Goal: Task Accomplishment & Management: Use online tool/utility

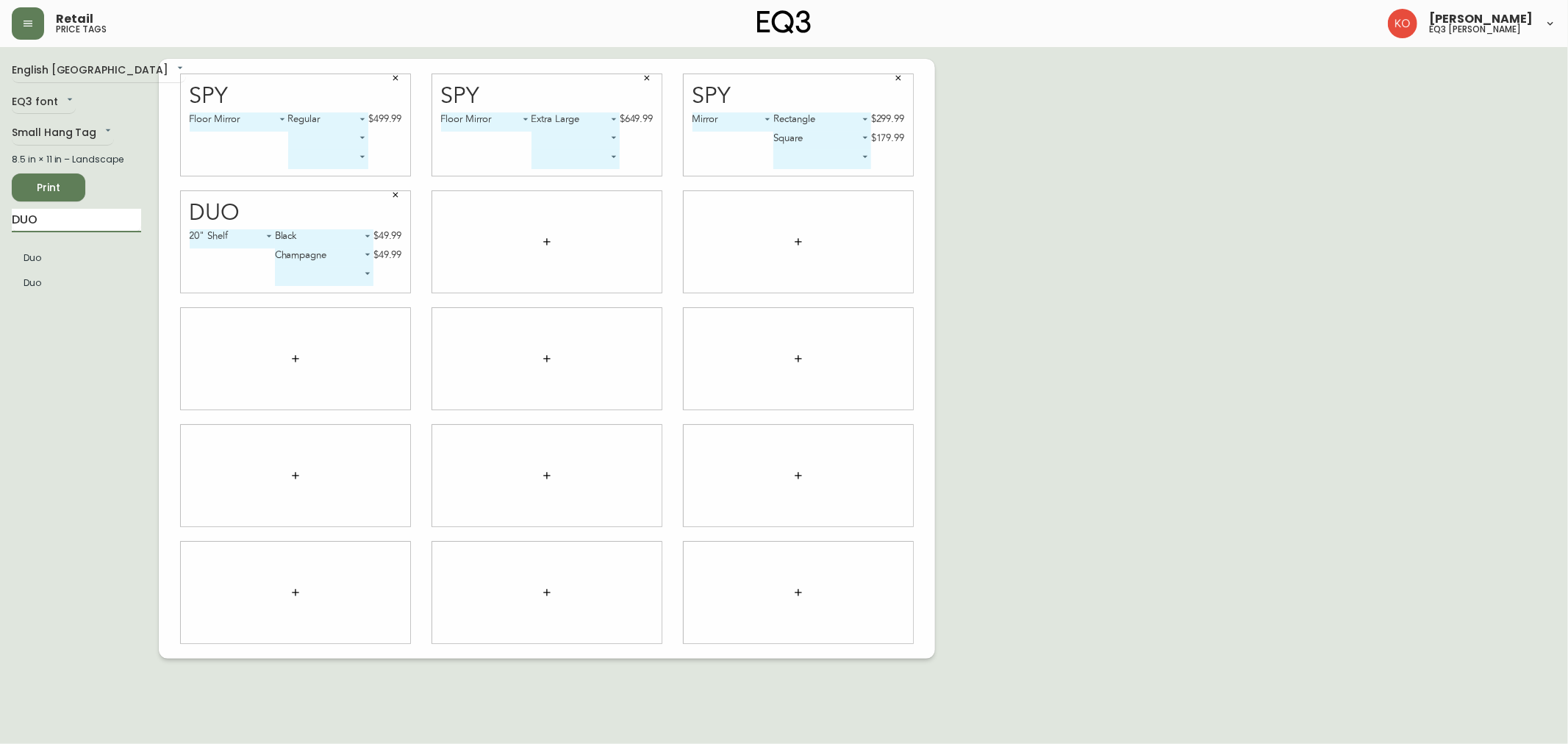
drag, startPoint x: 105, startPoint y: 222, endPoint x: 0, endPoint y: 261, distance: 112.0
click at [0, 261] on main "English Canada en_CA EQ3 font EQ3 Small Hang Tag small 8.5 in × 11 in – Landsca…" at bounding box center [784, 352] width 1568 height 612
type input "spy"
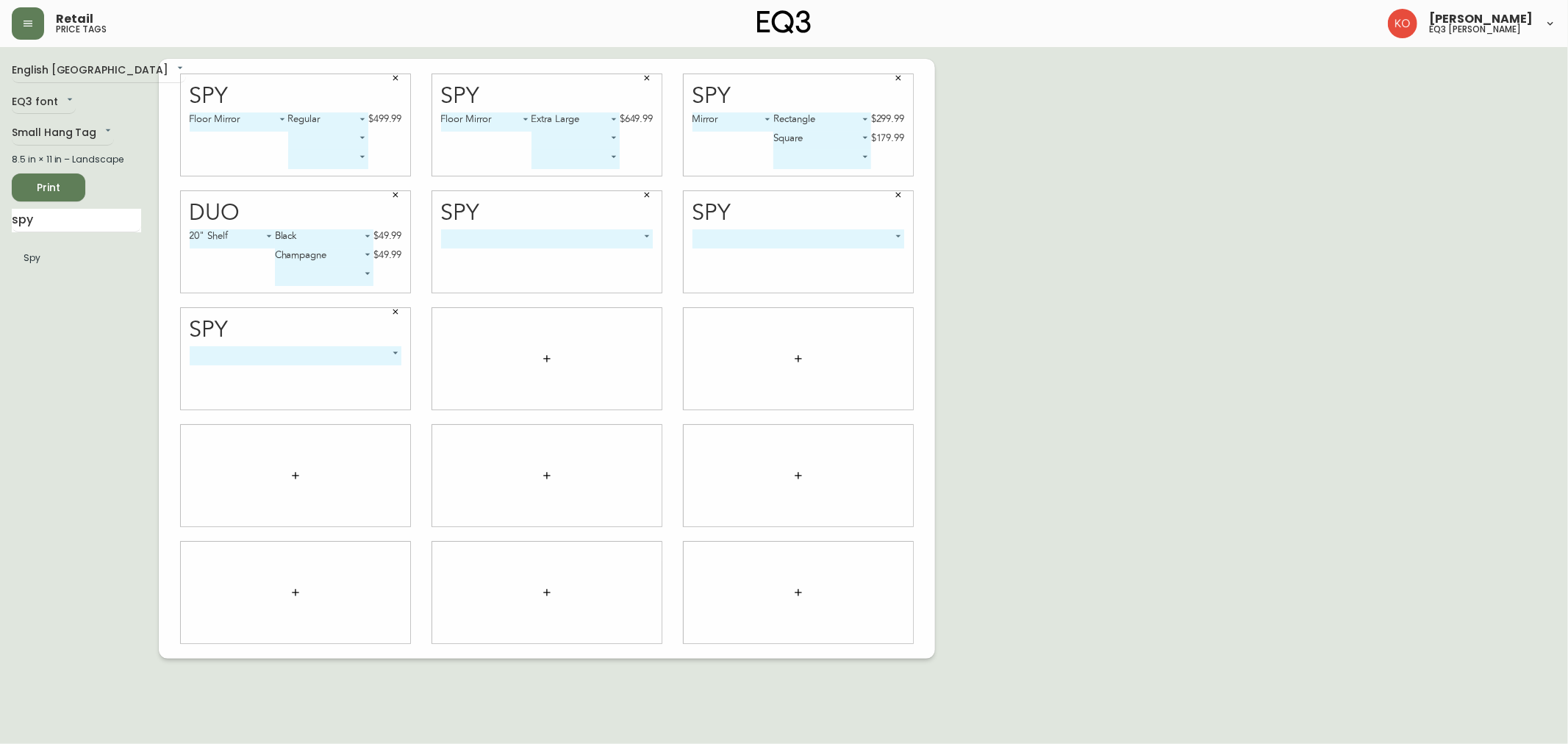
click at [546, 239] on body "Retail price tags [PERSON_NAME] eq3 laval - [PERSON_NAME] English [GEOGRAPHIC_D…" at bounding box center [784, 329] width 1568 height 659
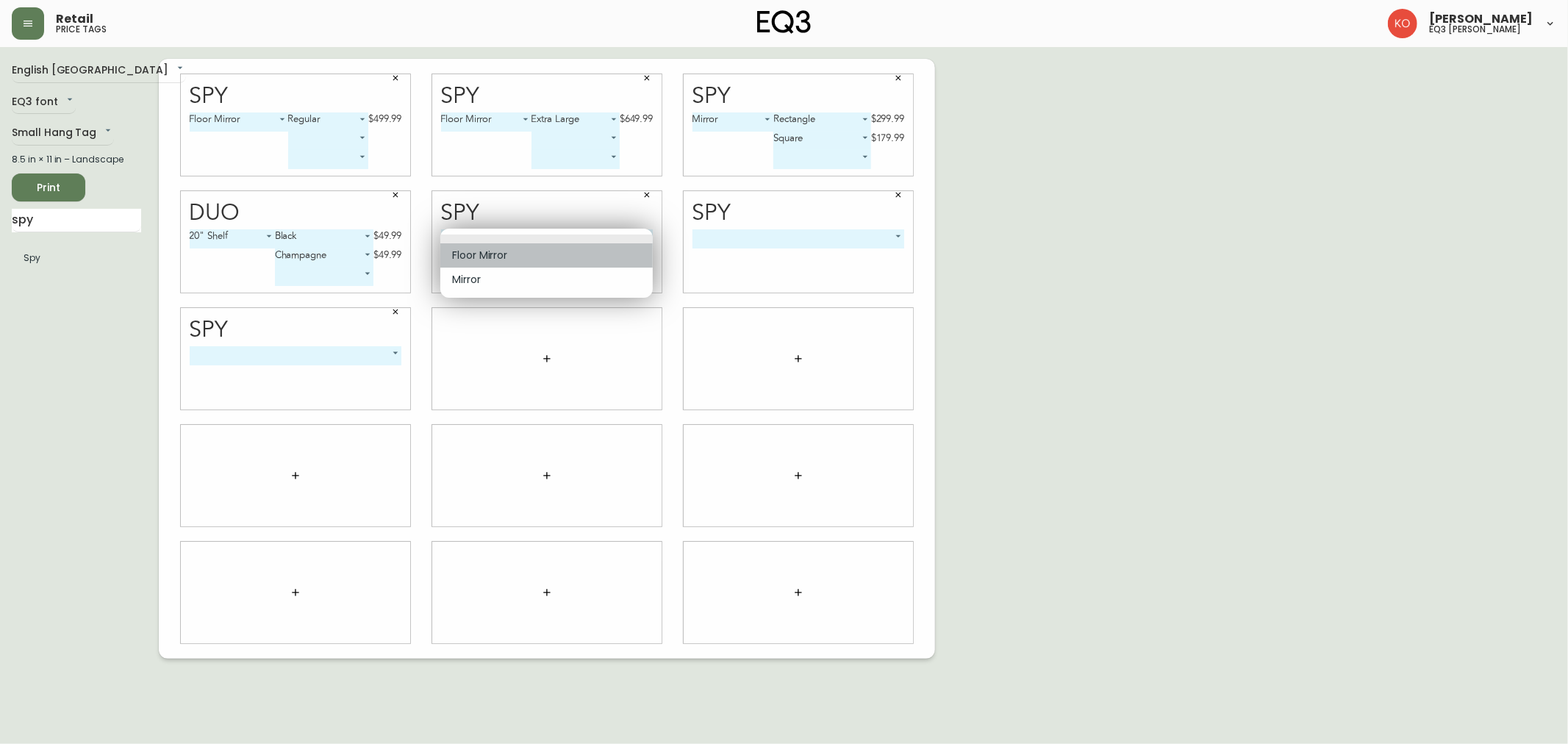
click at [547, 254] on li "Floor Mirror" at bounding box center [547, 255] width 213 height 24
type input "0"
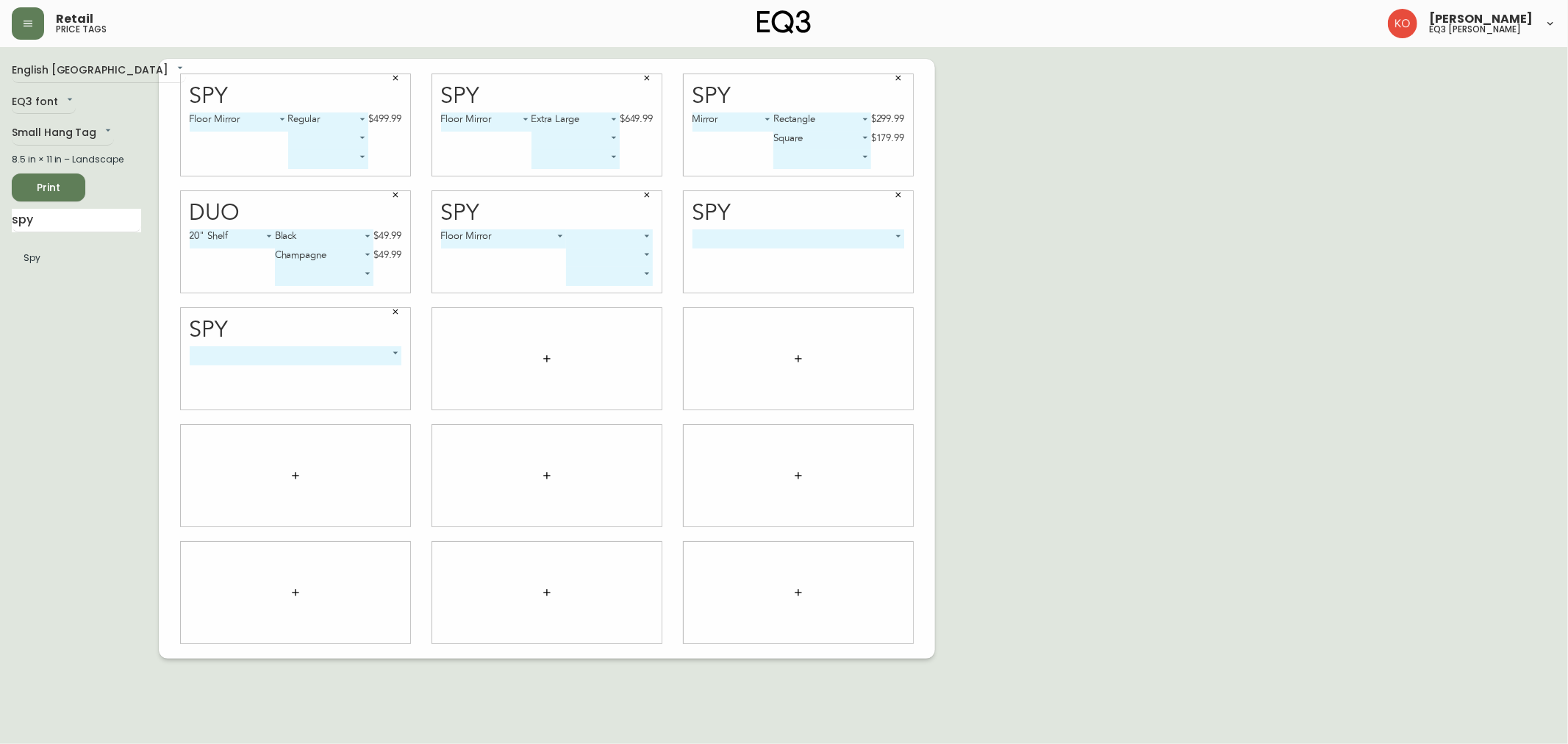
click at [601, 246] on body "Retail price tags [PERSON_NAME] eq3 laval - [PERSON_NAME] English [GEOGRAPHIC_D…" at bounding box center [784, 329] width 1568 height 659
click at [609, 262] on li "Regular" at bounding box center [610, 255] width 86 height 24
type input "0"
click at [392, 82] on icon "button" at bounding box center [396, 78] width 9 height 9
click at [722, 241] on body "Retail price tags [PERSON_NAME] eq3 laval - [PERSON_NAME] English [GEOGRAPHIC_D…" at bounding box center [784, 329] width 1568 height 659
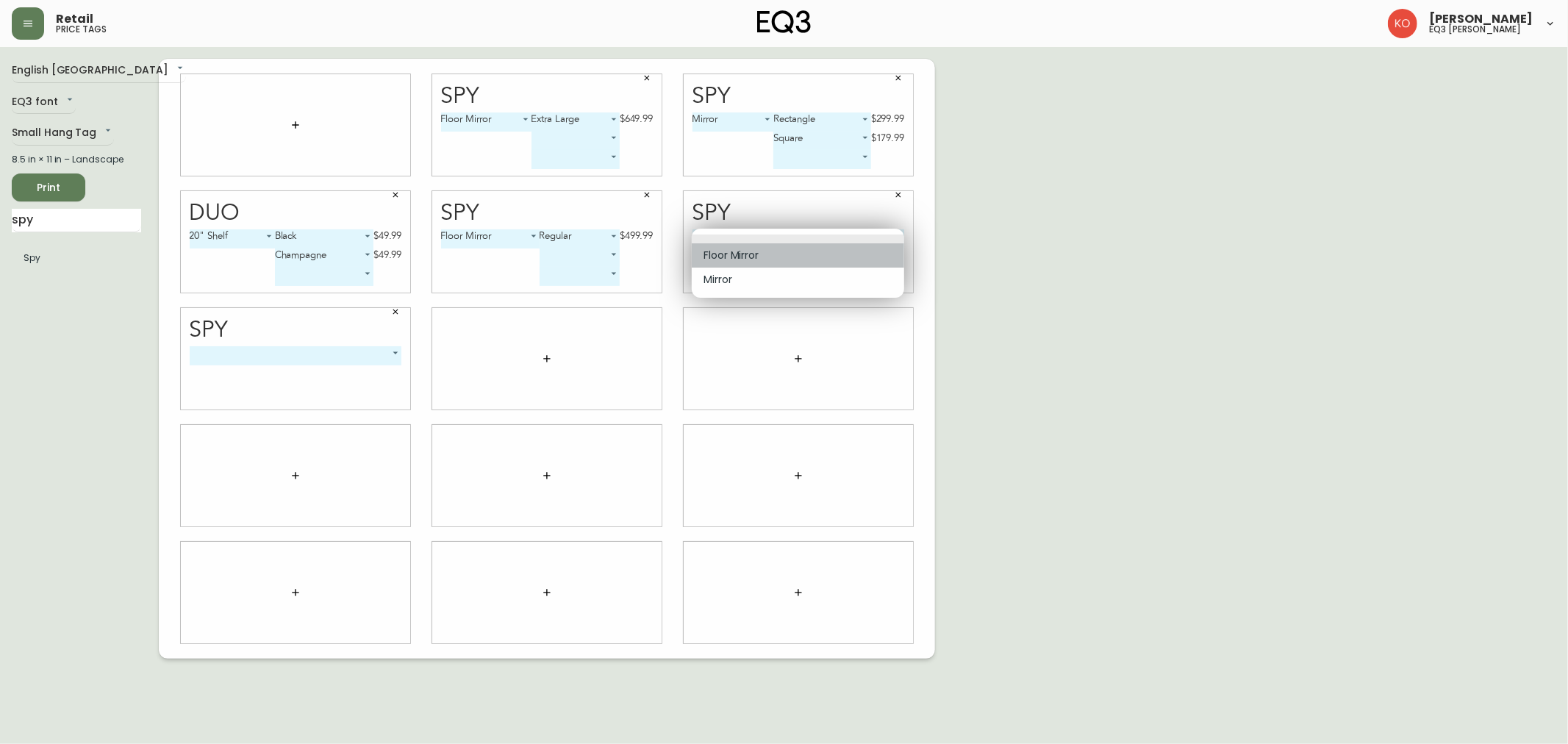
click at [745, 254] on li "Floor Mirror" at bounding box center [798, 255] width 213 height 24
type input "0"
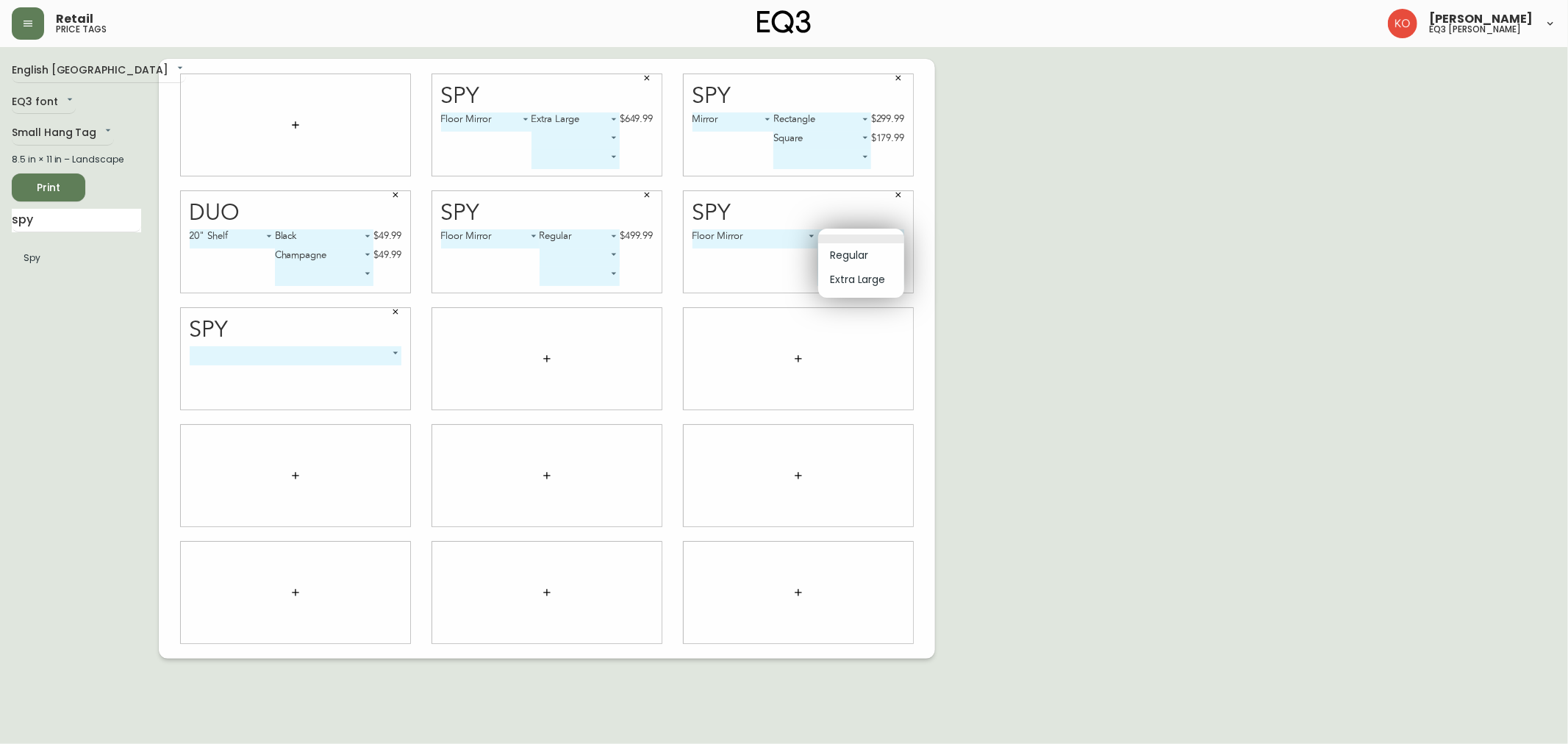
click at [885, 243] on body "Retail price tags [PERSON_NAME] eq3 laval - [PERSON_NAME] English [GEOGRAPHIC_D…" at bounding box center [784, 329] width 1568 height 659
click at [884, 272] on li "Extra Large" at bounding box center [861, 280] width 86 height 24
type input "1"
click at [644, 83] on button "button" at bounding box center [647, 78] width 22 height 22
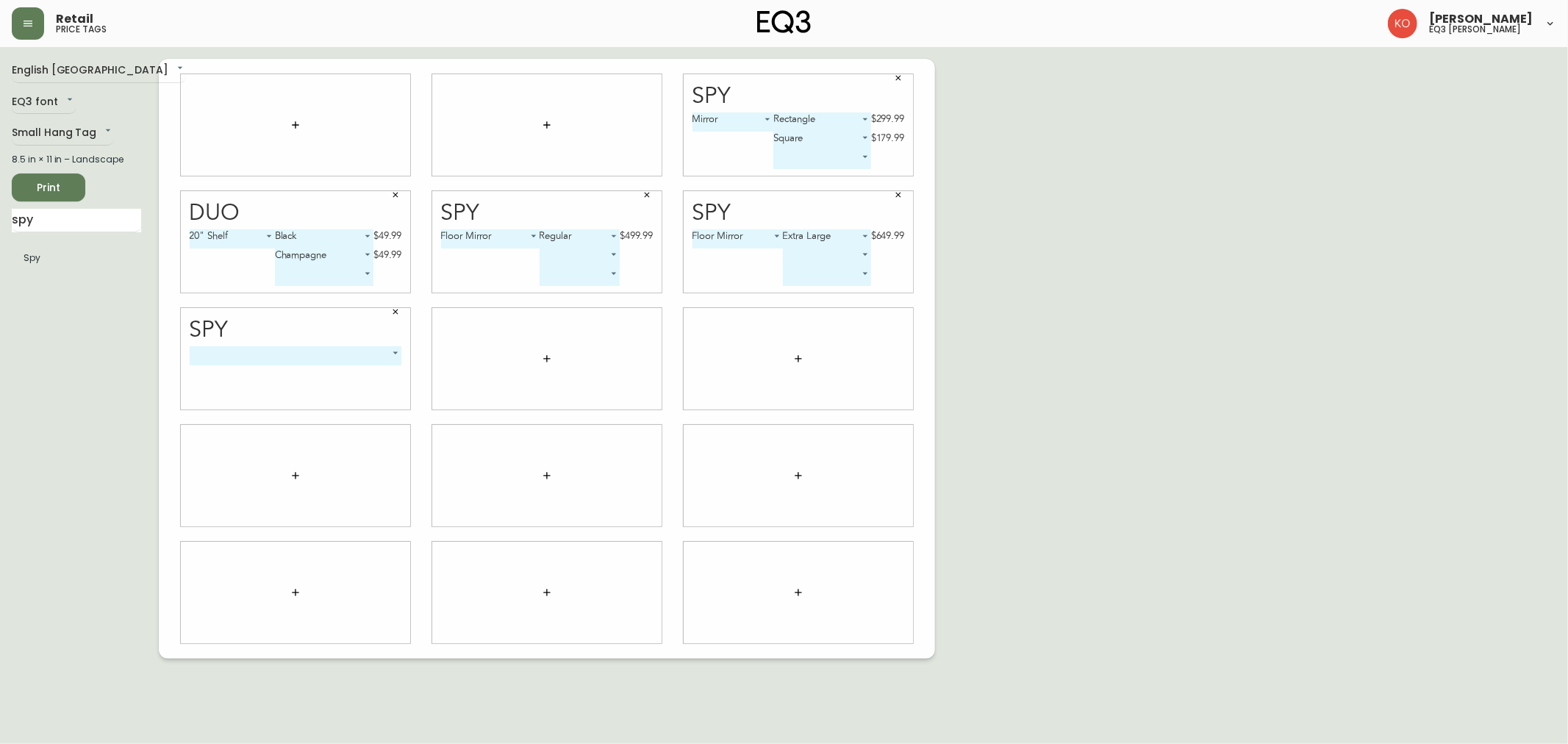
click at [339, 362] on body "Retail price tags [PERSON_NAME] eq3 laval - [PERSON_NAME] English [GEOGRAPHIC_D…" at bounding box center [784, 329] width 1568 height 659
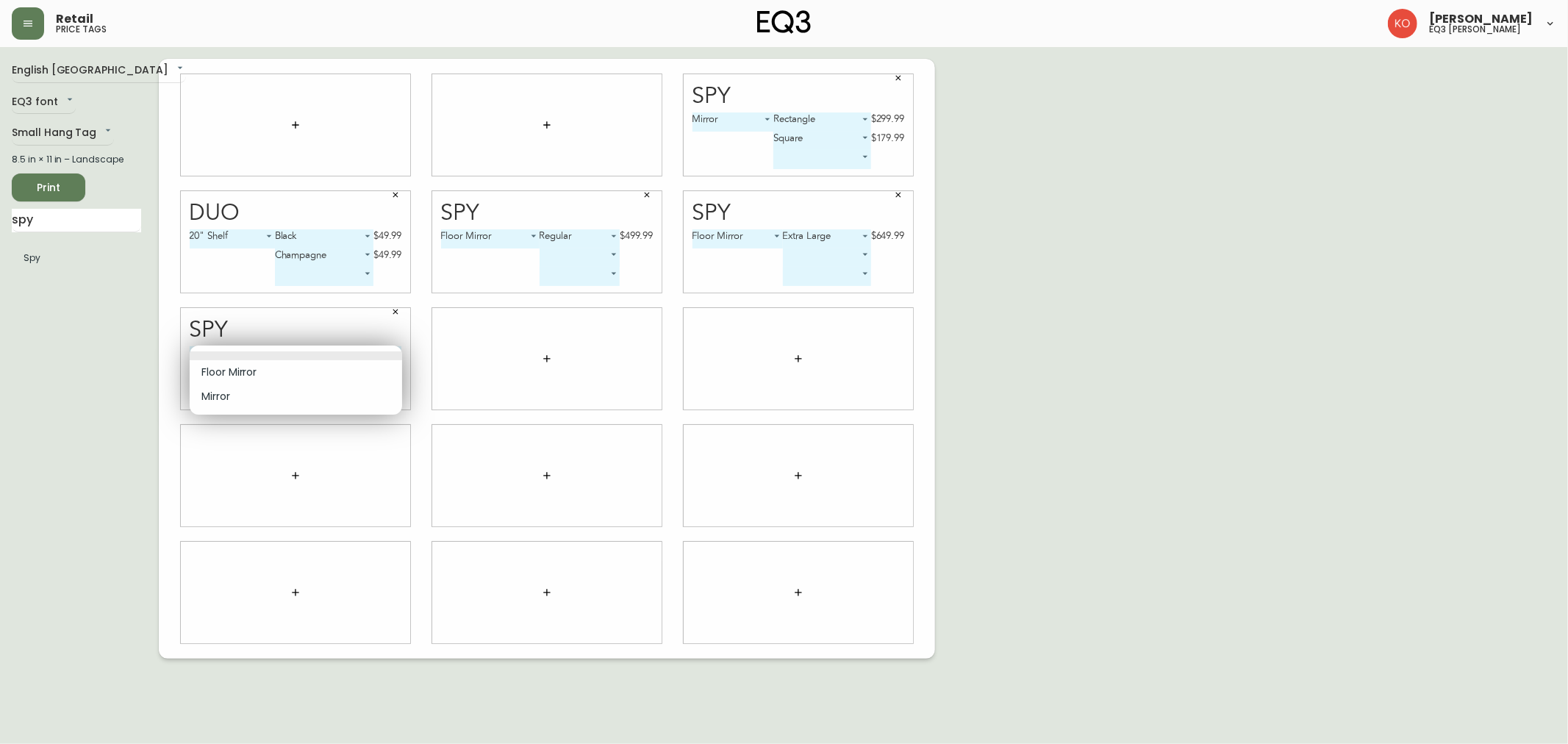
click at [243, 401] on li "Mirror" at bounding box center [296, 396] width 213 height 24
type input "1"
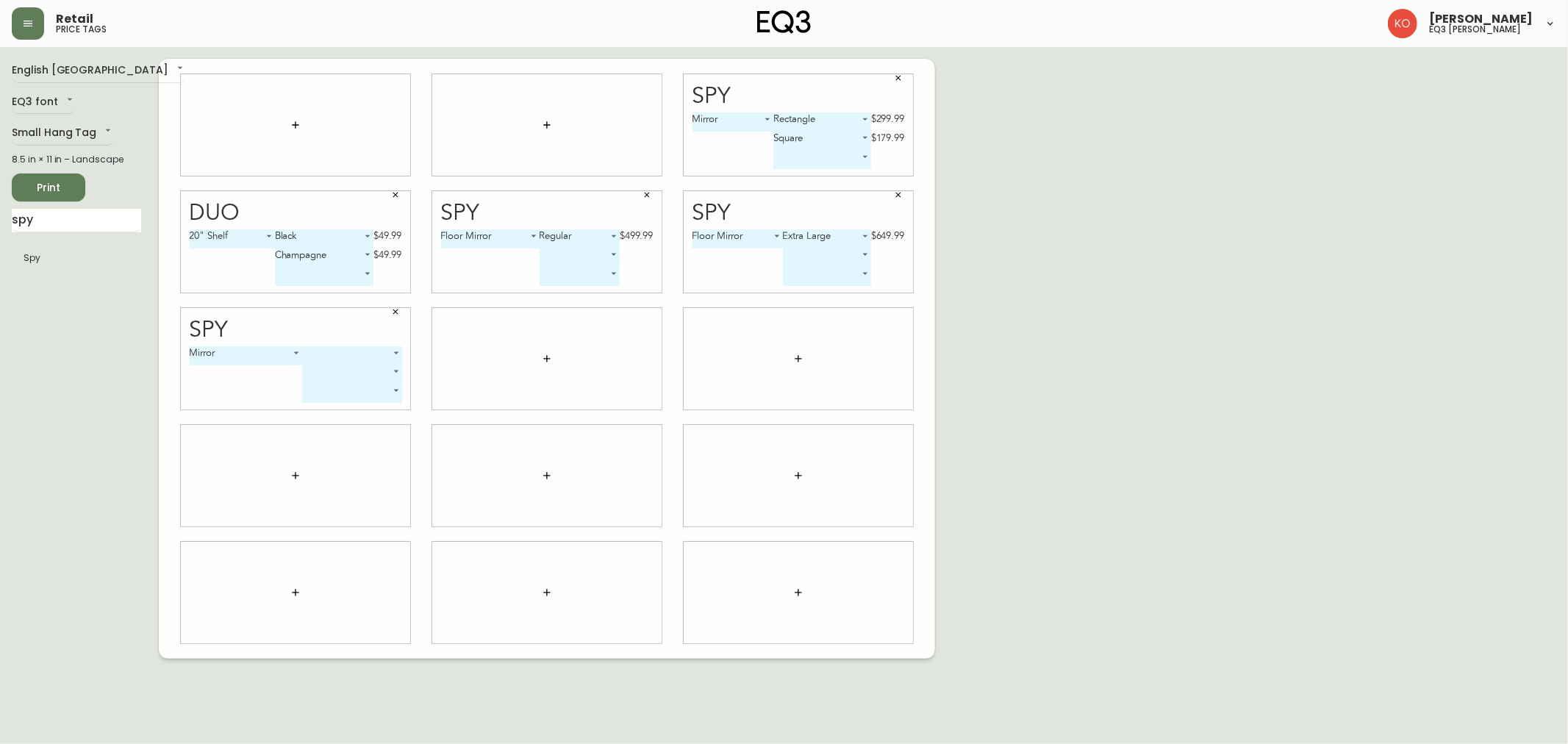
click at [355, 351] on body "Retail price tags [PERSON_NAME] eq3 laval - [PERSON_NAME] English [GEOGRAPHIC_D…" at bounding box center [784, 329] width 1568 height 659
click at [360, 376] on li "Rectangle" at bounding box center [352, 372] width 99 height 24
type input "0"
click at [362, 380] on body "Retail price tags [PERSON_NAME] eq3 laval - [PERSON_NAME] English [GEOGRAPHIC_D…" at bounding box center [784, 329] width 1568 height 659
click at [328, 410] on li "Square" at bounding box center [318, 415] width 97 height 24
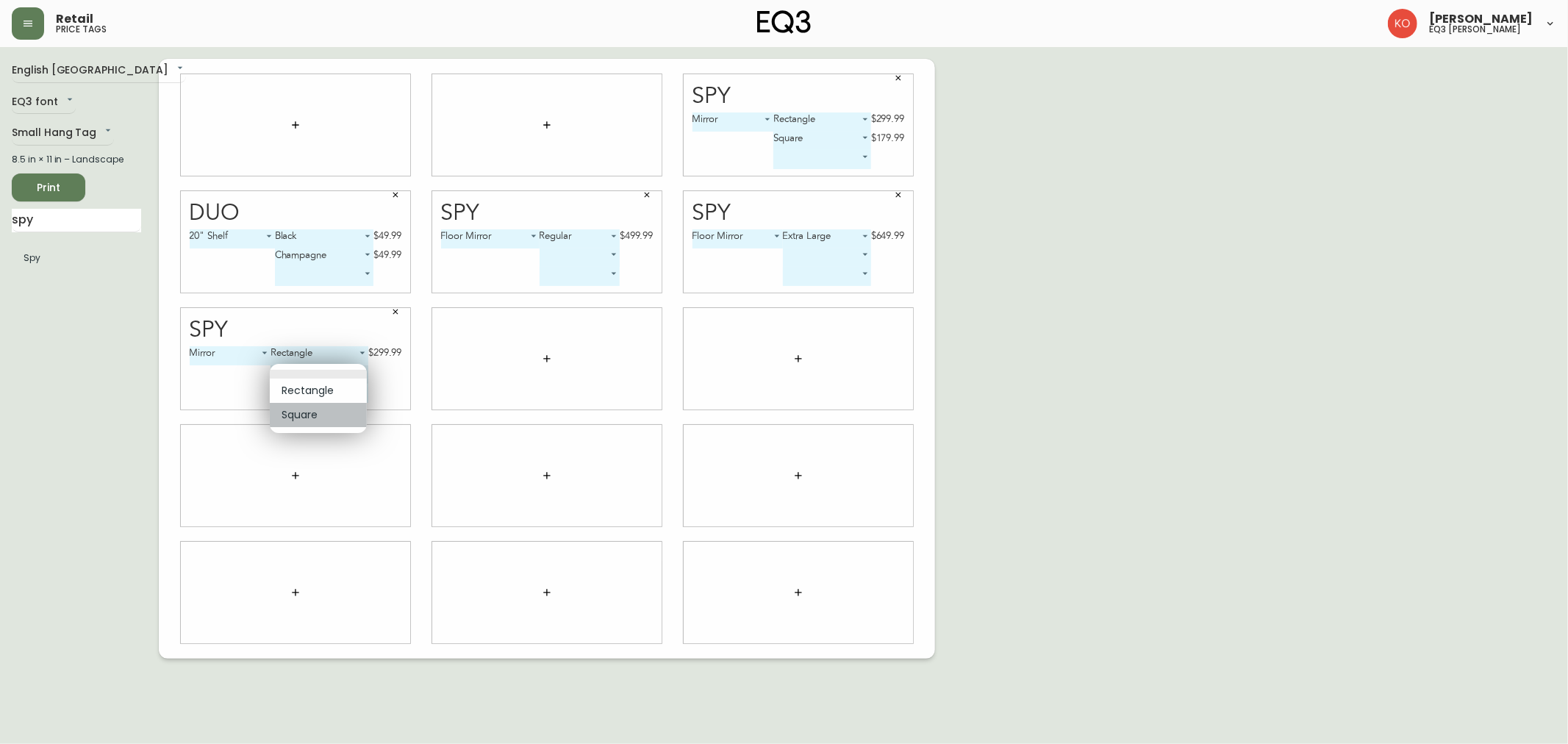
type input "1"
click at [900, 80] on icon "button" at bounding box center [899, 78] width 9 height 9
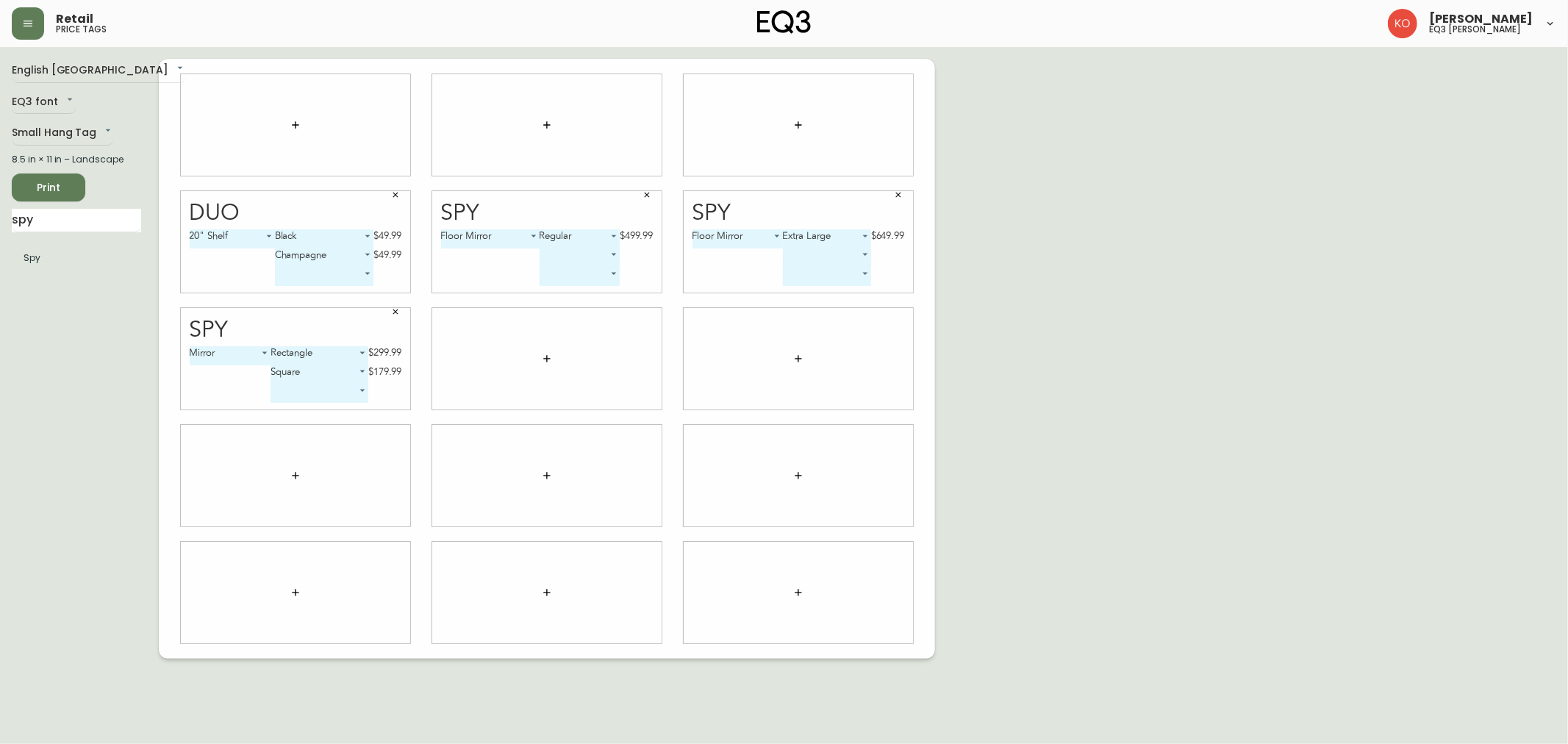
click at [1093, 209] on div "English Canada en_CA EQ3 font EQ3 Small Hang Tag small 8.5 in × 11 in – Landsca…" at bounding box center [784, 359] width 1544 height 600
click at [50, 181] on span "Print" at bounding box center [49, 188] width 50 height 18
